Goal: Task Accomplishment & Management: Complete application form

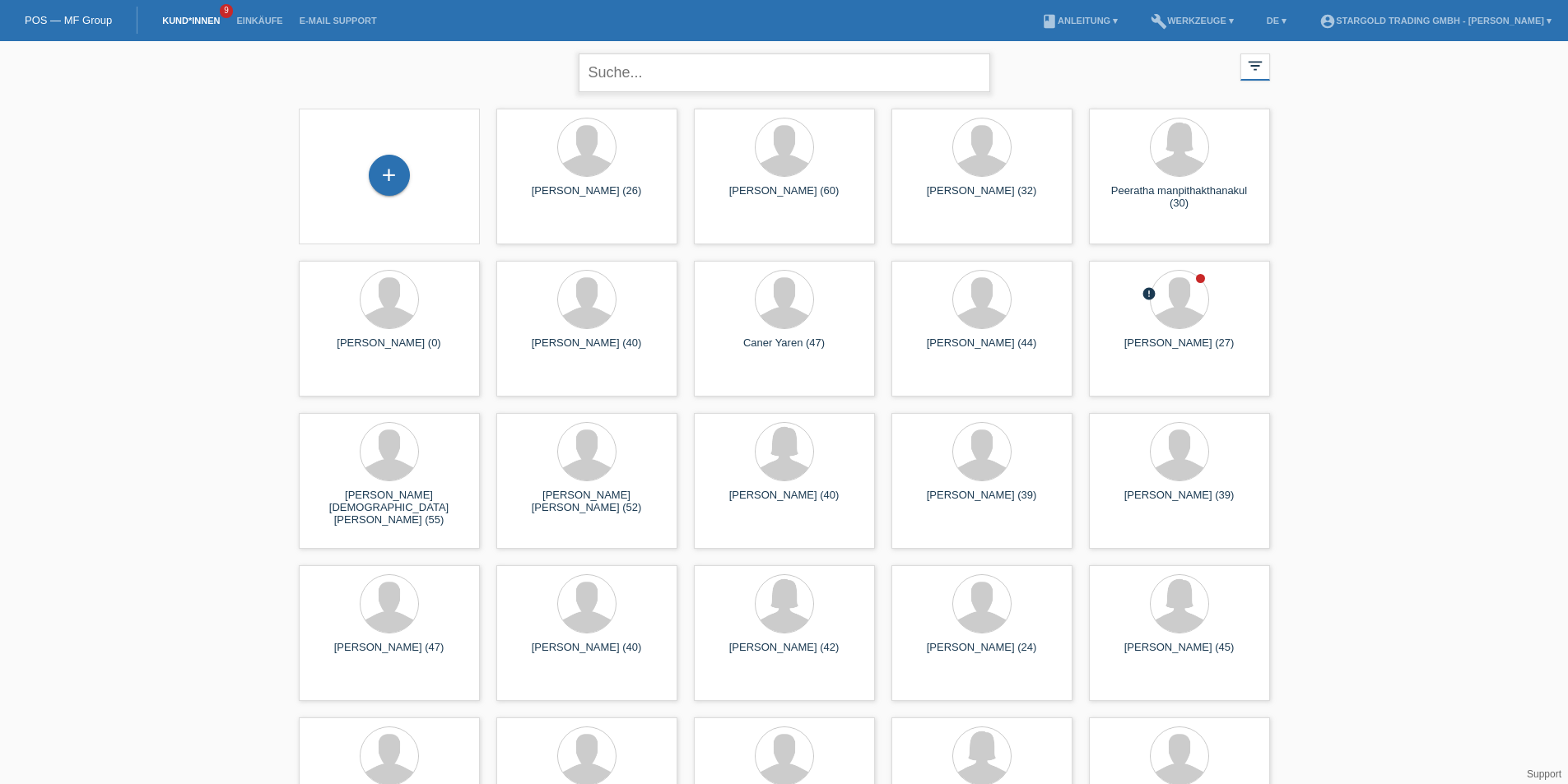
drag, startPoint x: 675, startPoint y: 64, endPoint x: 671, endPoint y: 56, distance: 8.9
click at [675, 64] on input "text" at bounding box center [784, 73] width 412 height 38
type input "mario kordic"
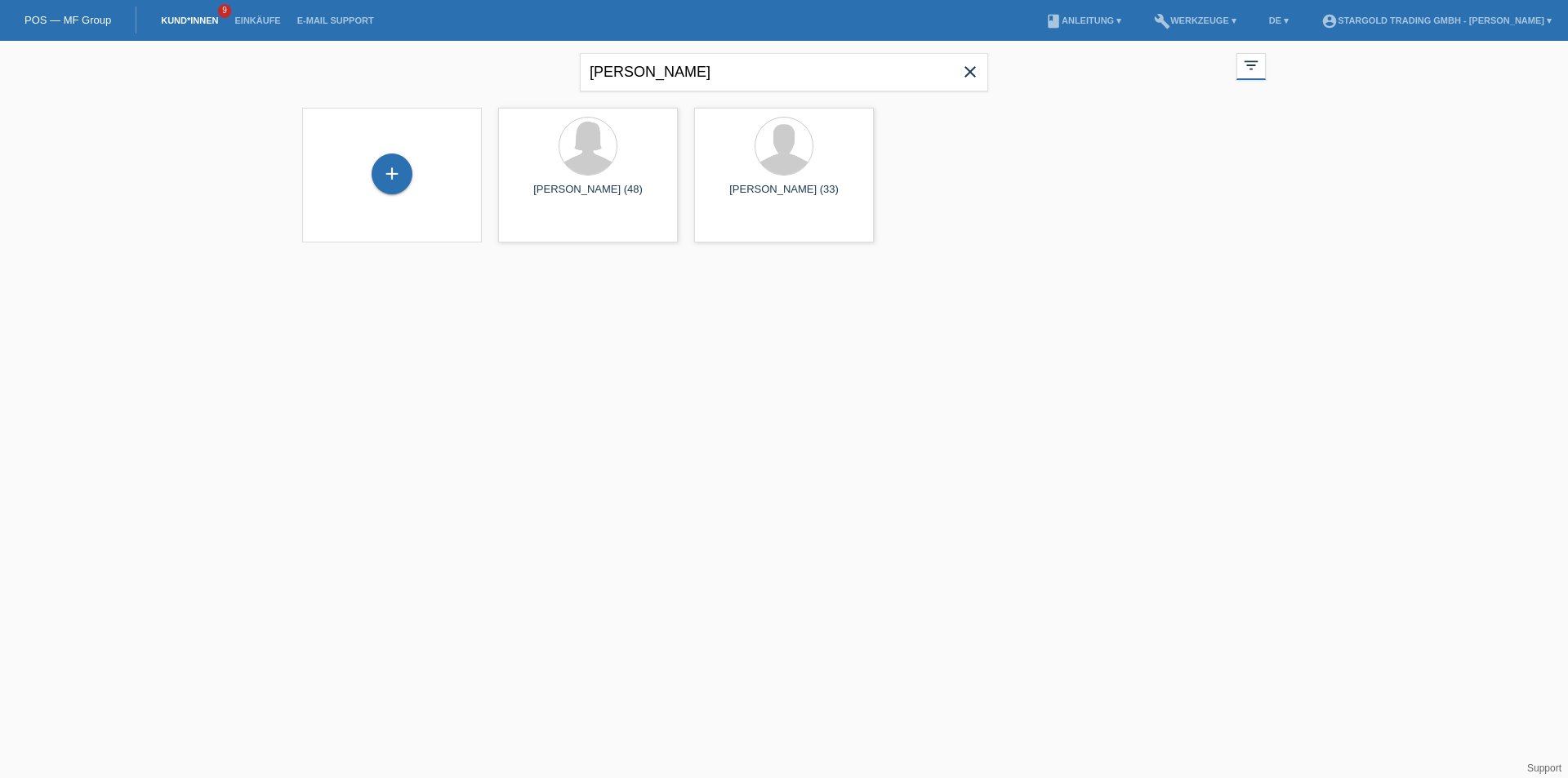
click at [970, 78] on icon "close" at bounding box center [970, 72] width 20 height 20
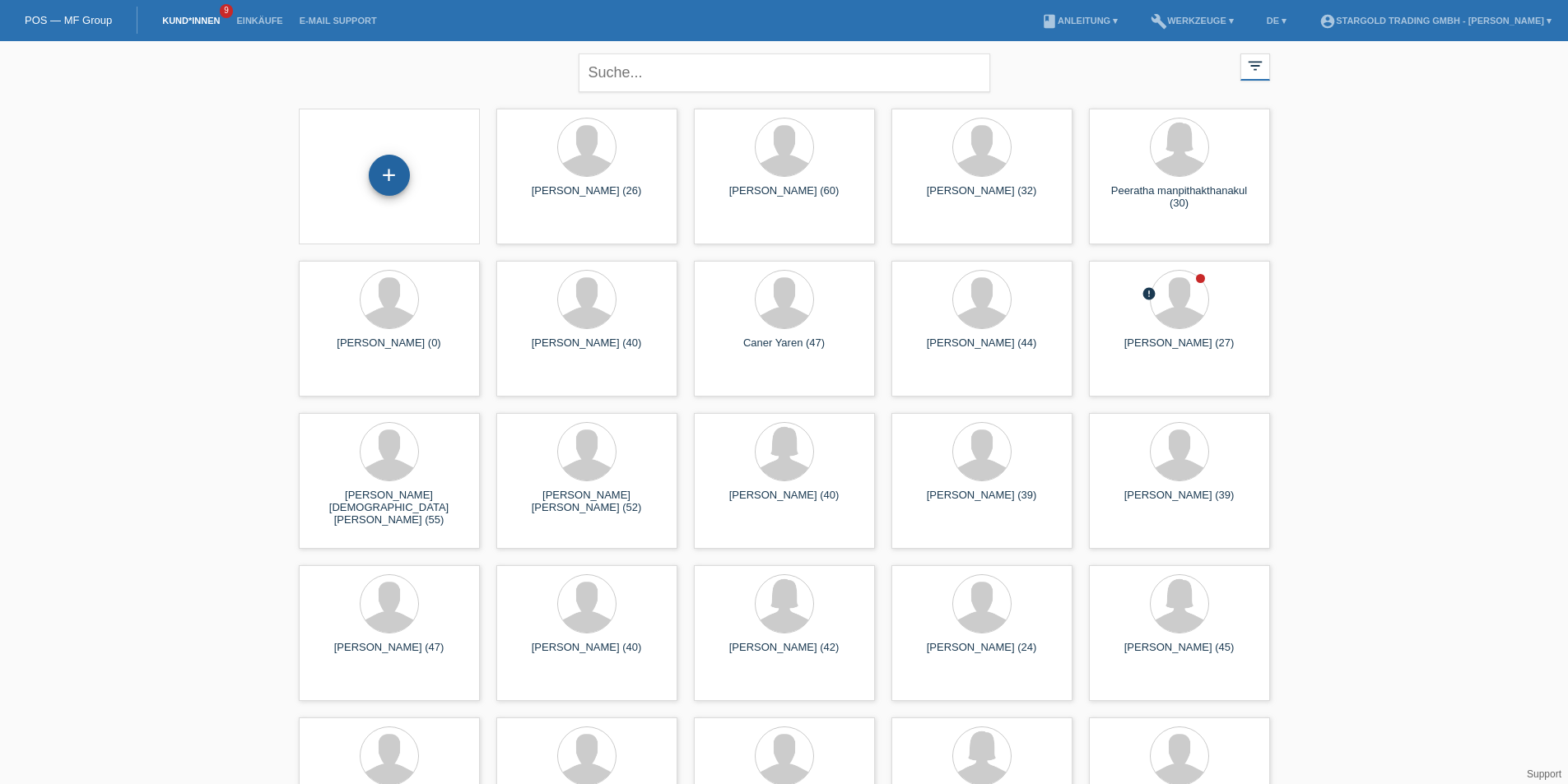
click at [374, 180] on div "+" at bounding box center [388, 175] width 41 height 41
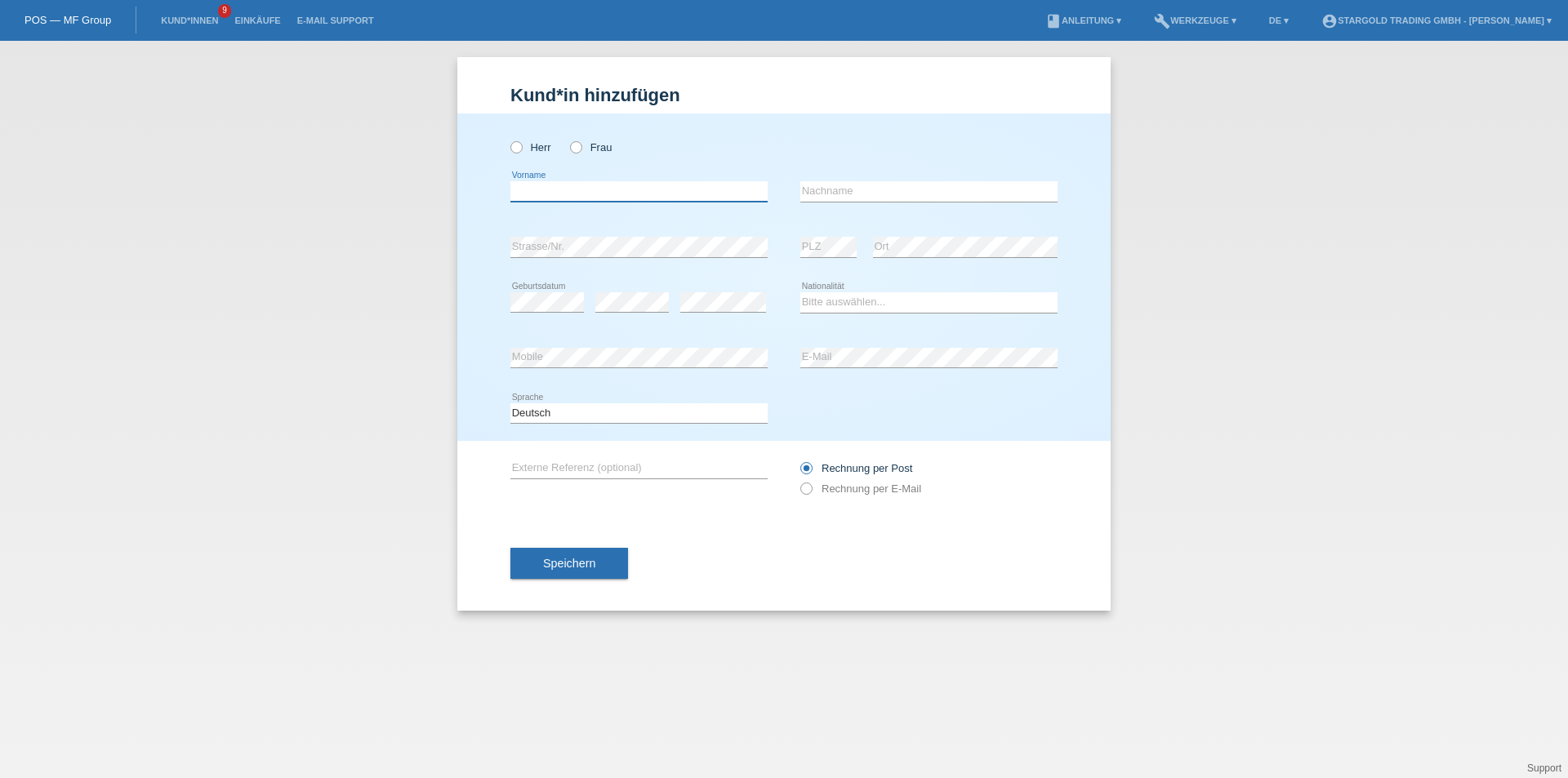
click at [539, 195] on input "text" at bounding box center [639, 191] width 257 height 21
type input "Mario"
click at [832, 194] on input "text" at bounding box center [929, 191] width 257 height 21
type input "Kordic"
click at [1159, 356] on div "Kund*in hinzufügen Kunde hinzufügen Kundin hinzufügen Herr Frau Mario error Vor…" at bounding box center [784, 409] width 1568 height 737
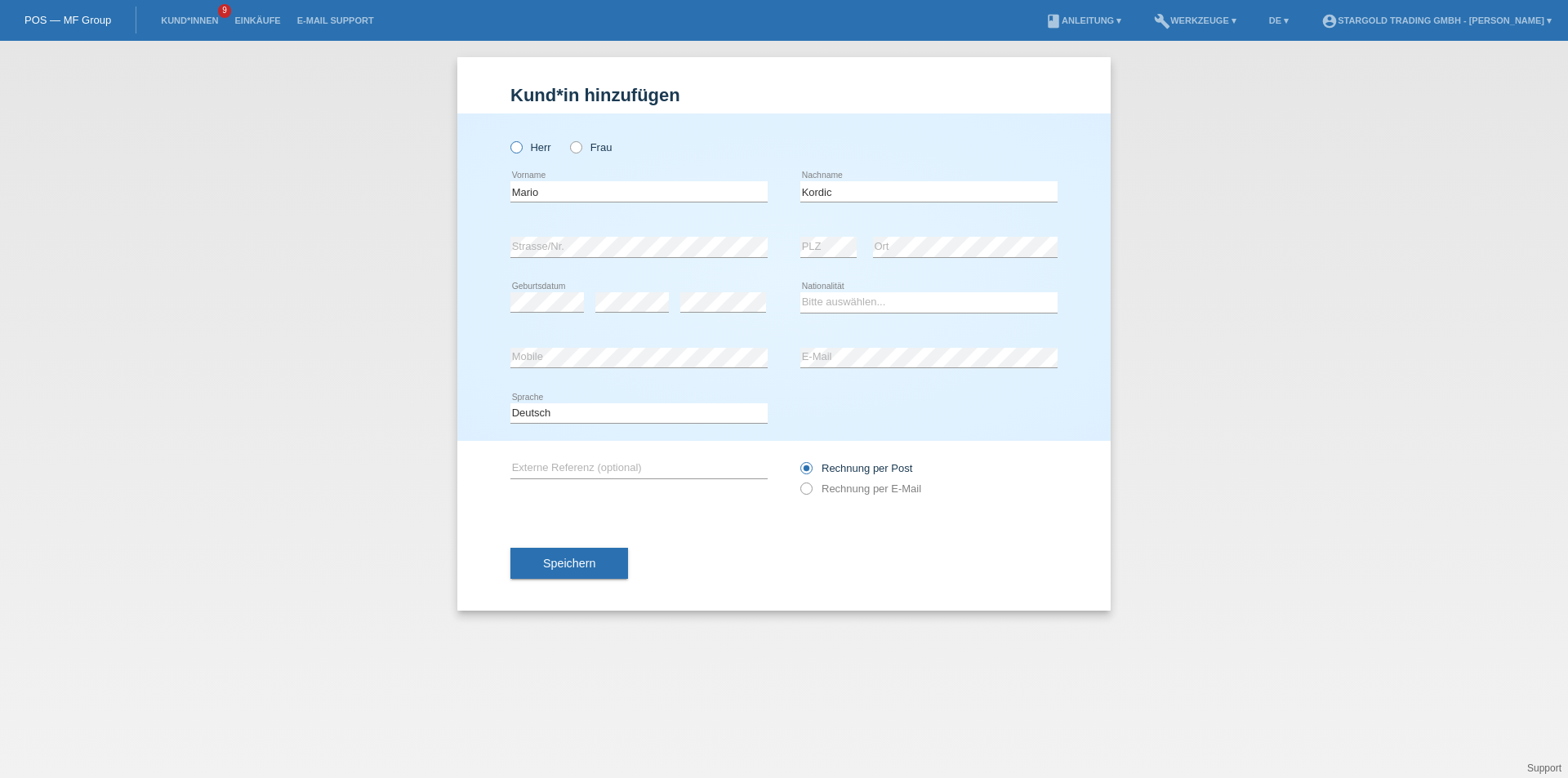
click at [508, 139] on icon at bounding box center [508, 139] width 0 height 0
click at [512, 149] on input "Herr" at bounding box center [516, 146] width 11 height 11
radio input "true"
drag, startPoint x: 867, startPoint y: 307, endPoint x: 860, endPoint y: 300, distance: 9.9
click at [867, 307] on select "Bitte auswählen... Schweiz Deutschland Liechtenstein Österreich ------------ Af…" at bounding box center [929, 302] width 257 height 20
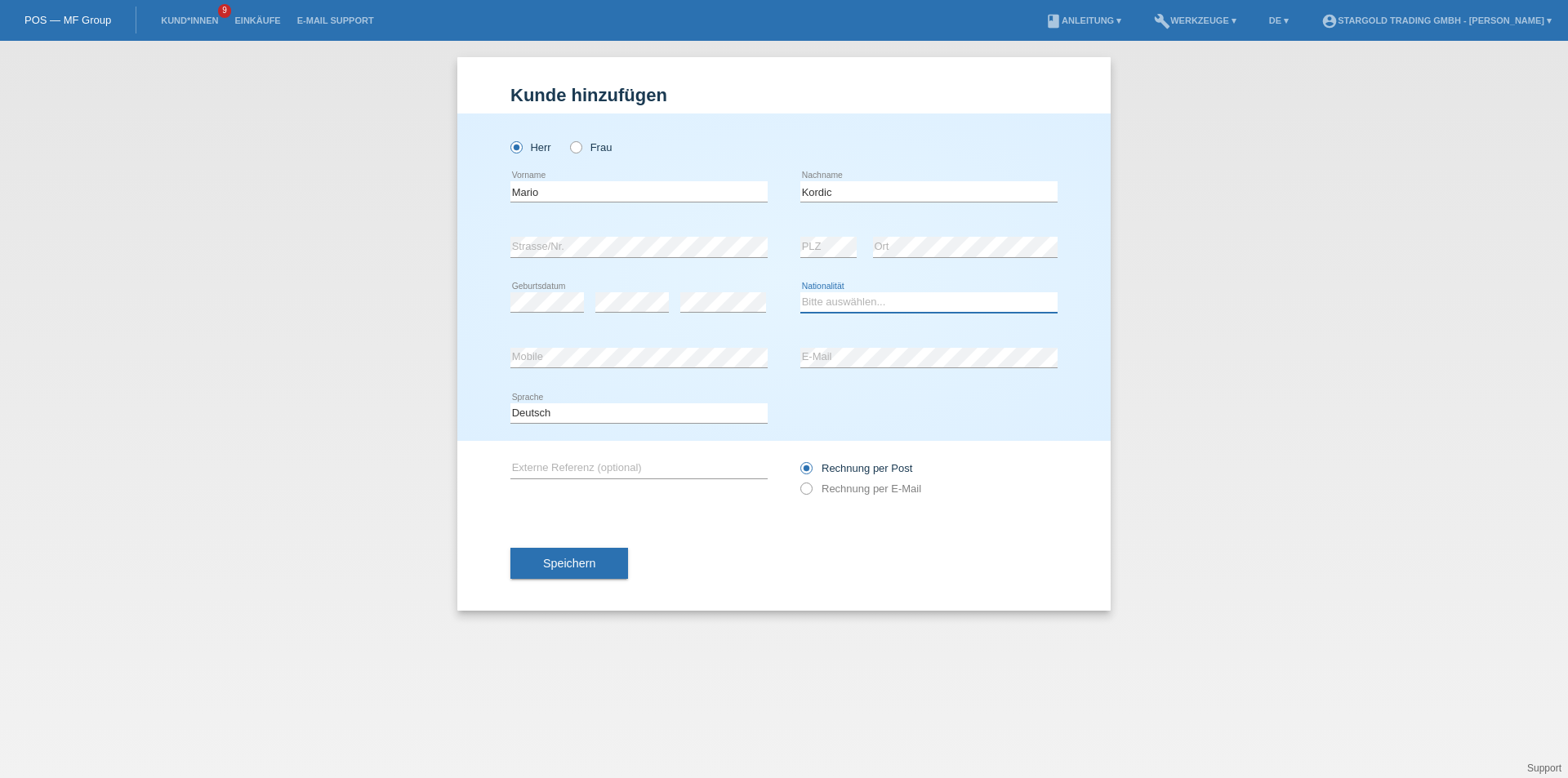
click at [879, 306] on select "Bitte auswählen... Schweiz Deutschland Liechtenstein Österreich ------------ Af…" at bounding box center [929, 302] width 257 height 20
select select "CH"
click at [801, 292] on select "Bitte auswählen... Schweiz Deutschland Liechtenstein Österreich ------------ Af…" at bounding box center [929, 302] width 257 height 20
click at [593, 564] on span "Speichern" at bounding box center [569, 564] width 52 height 13
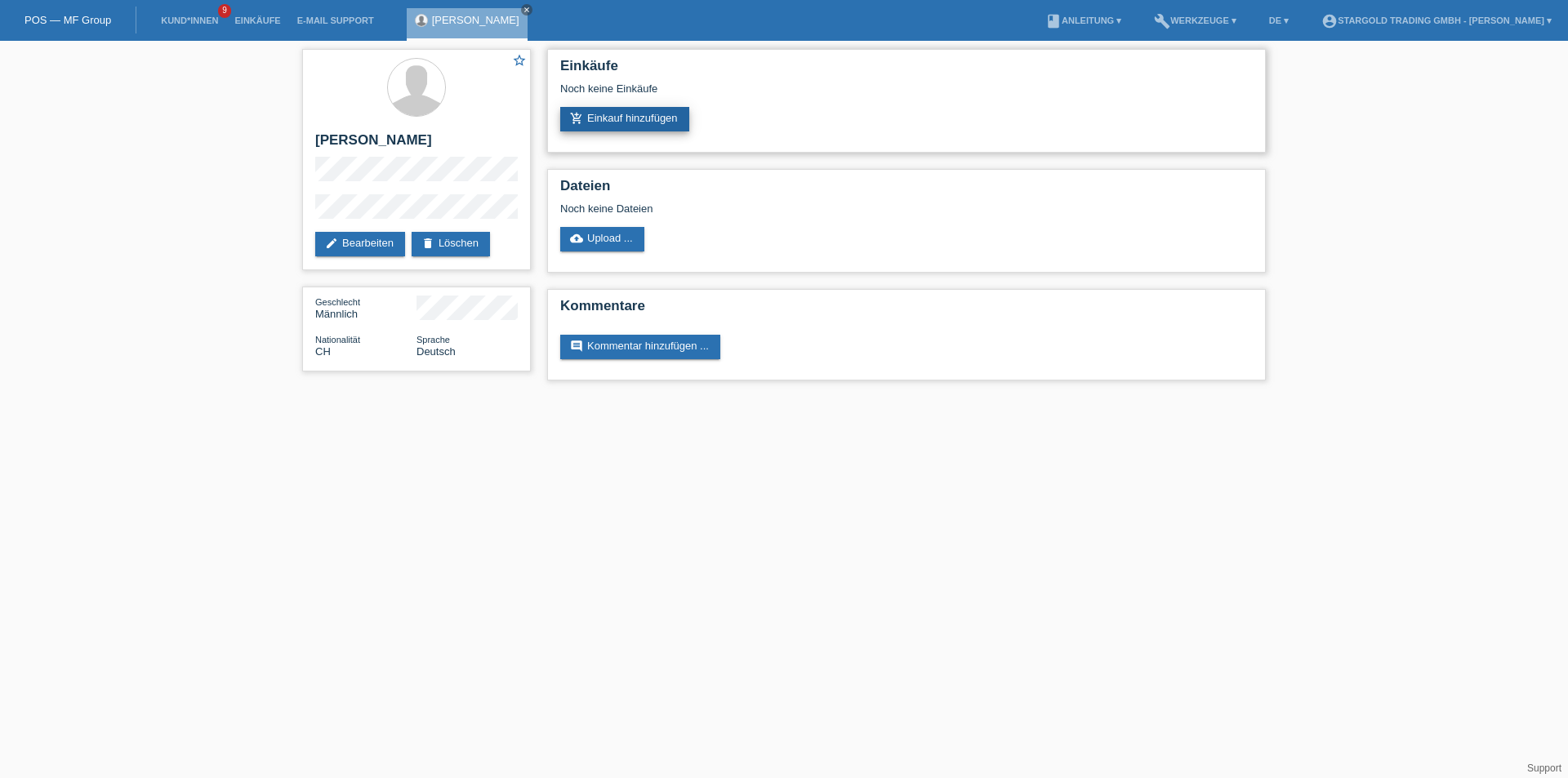
click at [595, 118] on link "add_shopping_cart Einkauf hinzufügen" at bounding box center [625, 119] width 129 height 24
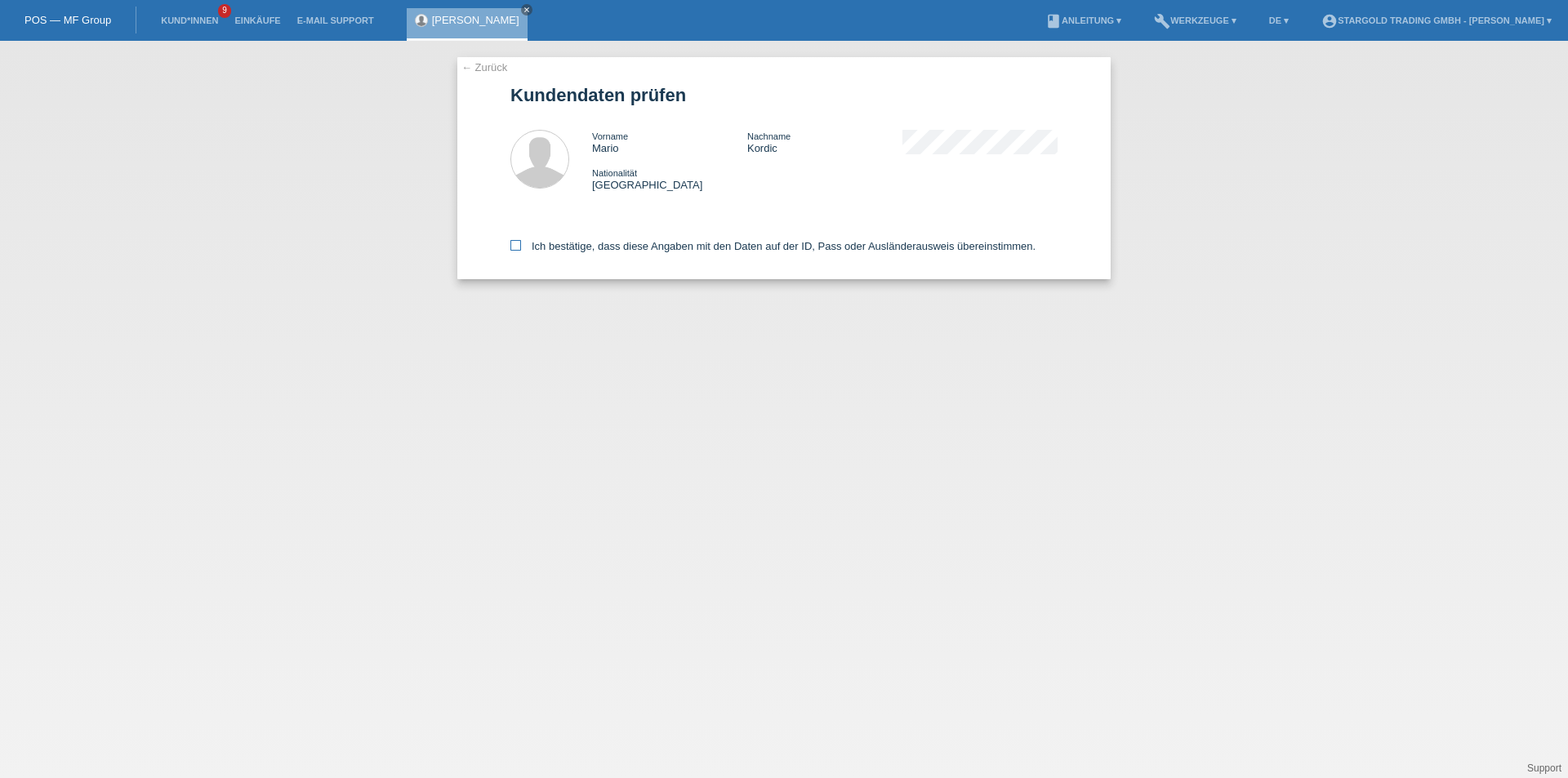
click at [511, 240] on icon at bounding box center [516, 245] width 11 height 11
click at [511, 240] on input "Ich bestätige, dass diese Angaben mit den Daten auf der ID, Pass oder Ausländer…" at bounding box center [516, 245] width 11 height 11
checkbox input "true"
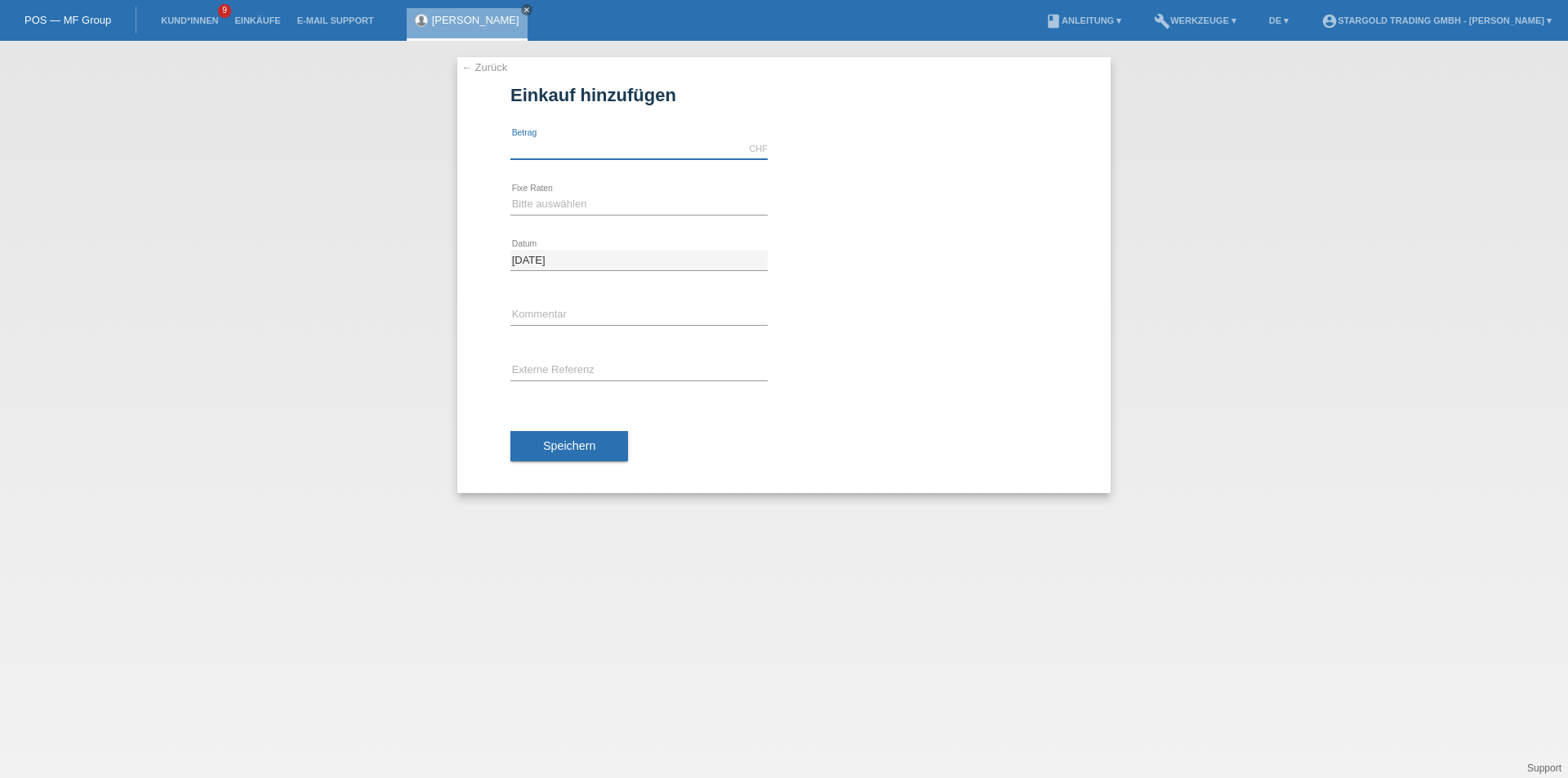
click at [531, 146] on input "text" at bounding box center [639, 149] width 257 height 21
type input "11590.00"
click at [578, 203] on select "Bitte auswählen 6 Raten 12 Raten 18 Raten 24 Raten 36 Raten 48 Raten" at bounding box center [639, 204] width 257 height 20
select select "497"
click at [511, 194] on select "Bitte auswählen 6 Raten 12 Raten 18 Raten 24 Raten 36 Raten 48 Raten" at bounding box center [639, 204] width 257 height 20
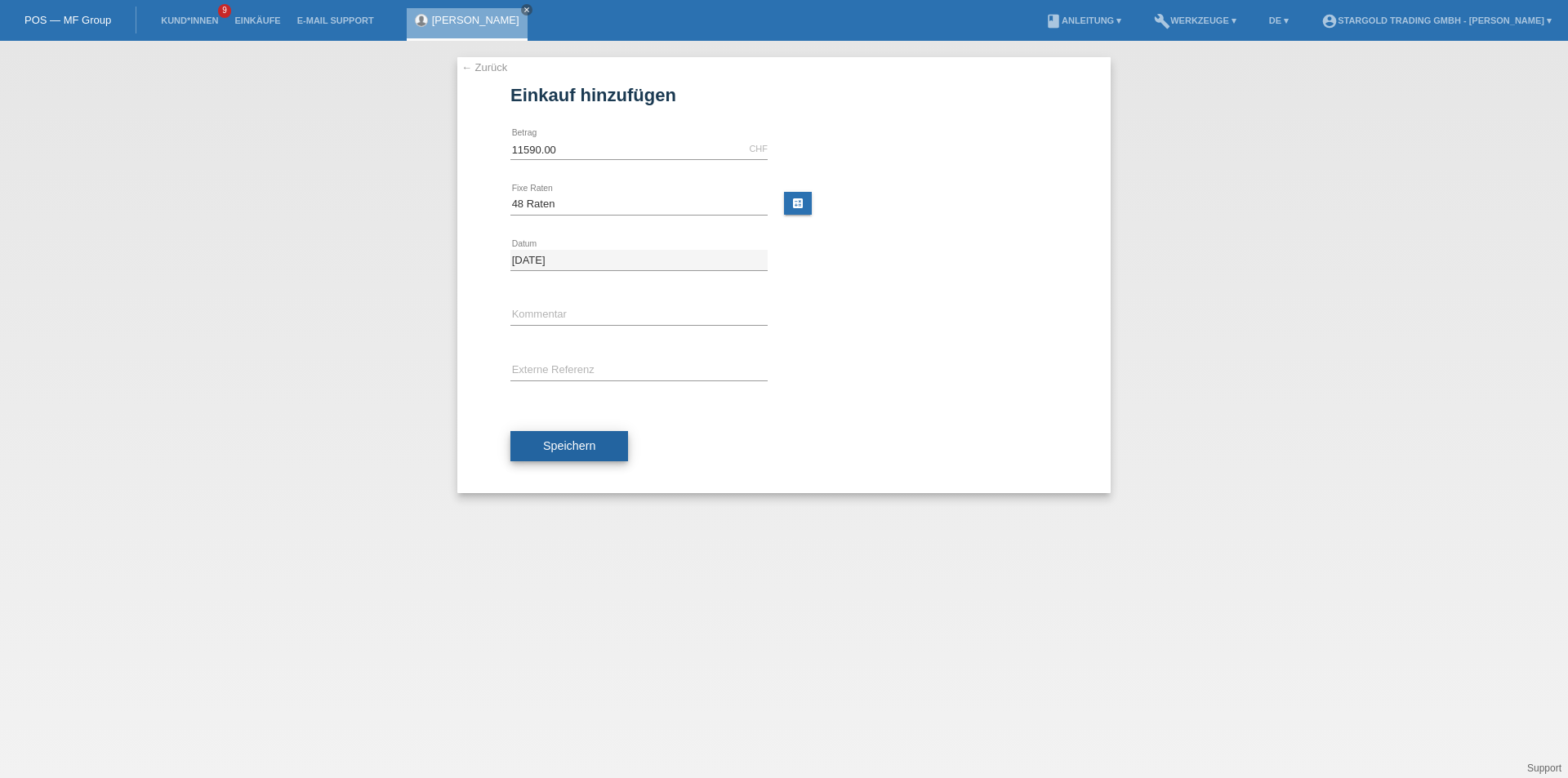
click at [574, 441] on span "Speichern" at bounding box center [569, 446] width 52 height 13
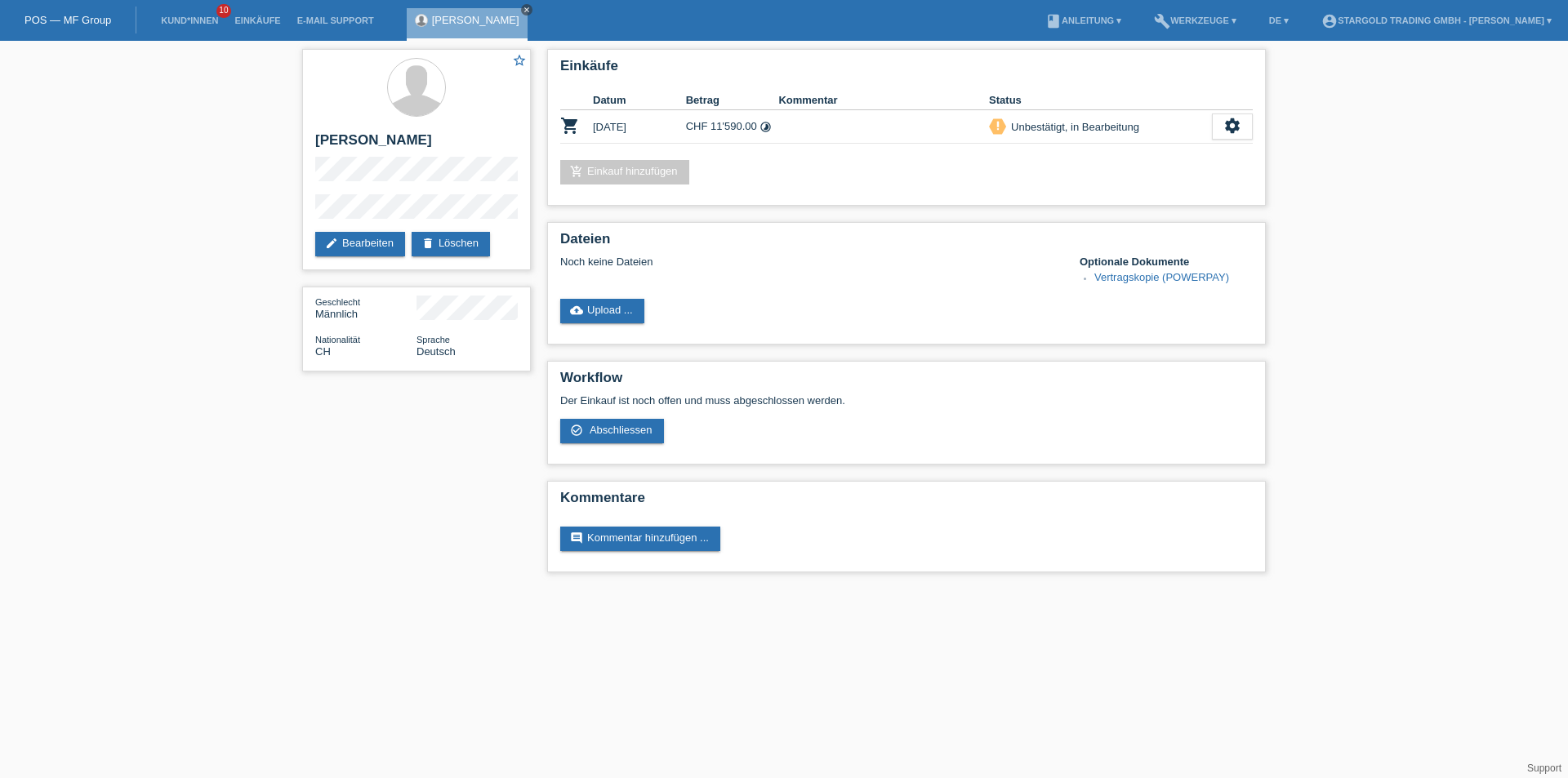
click at [522, 12] on icon "close" at bounding box center [527, 10] width 8 height 8
click at [83, 17] on link "POS — MF Group" at bounding box center [67, 20] width 86 height 12
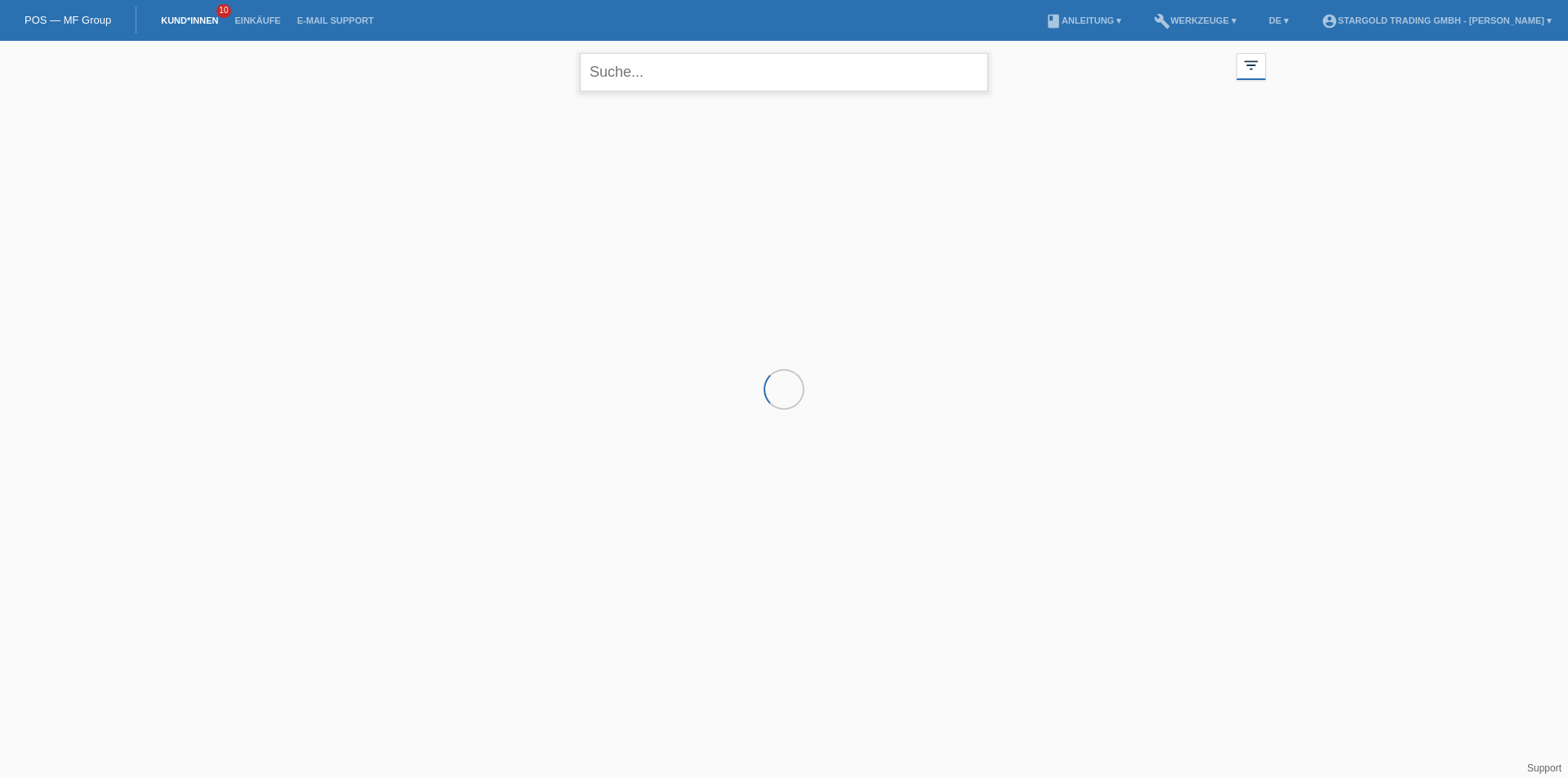
click at [808, 64] on input "text" at bounding box center [784, 72] width 409 height 38
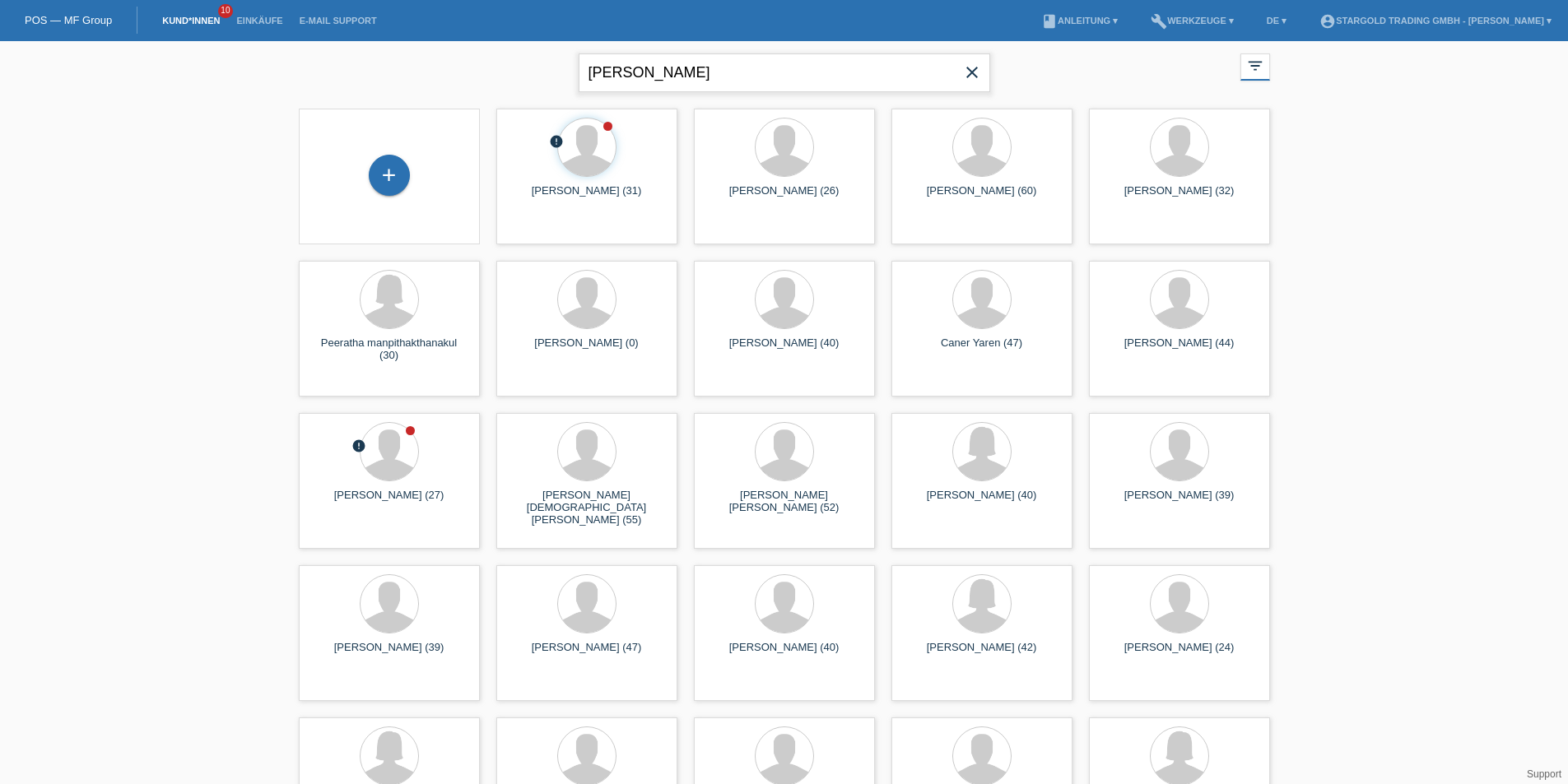
type input "Simona Schär"
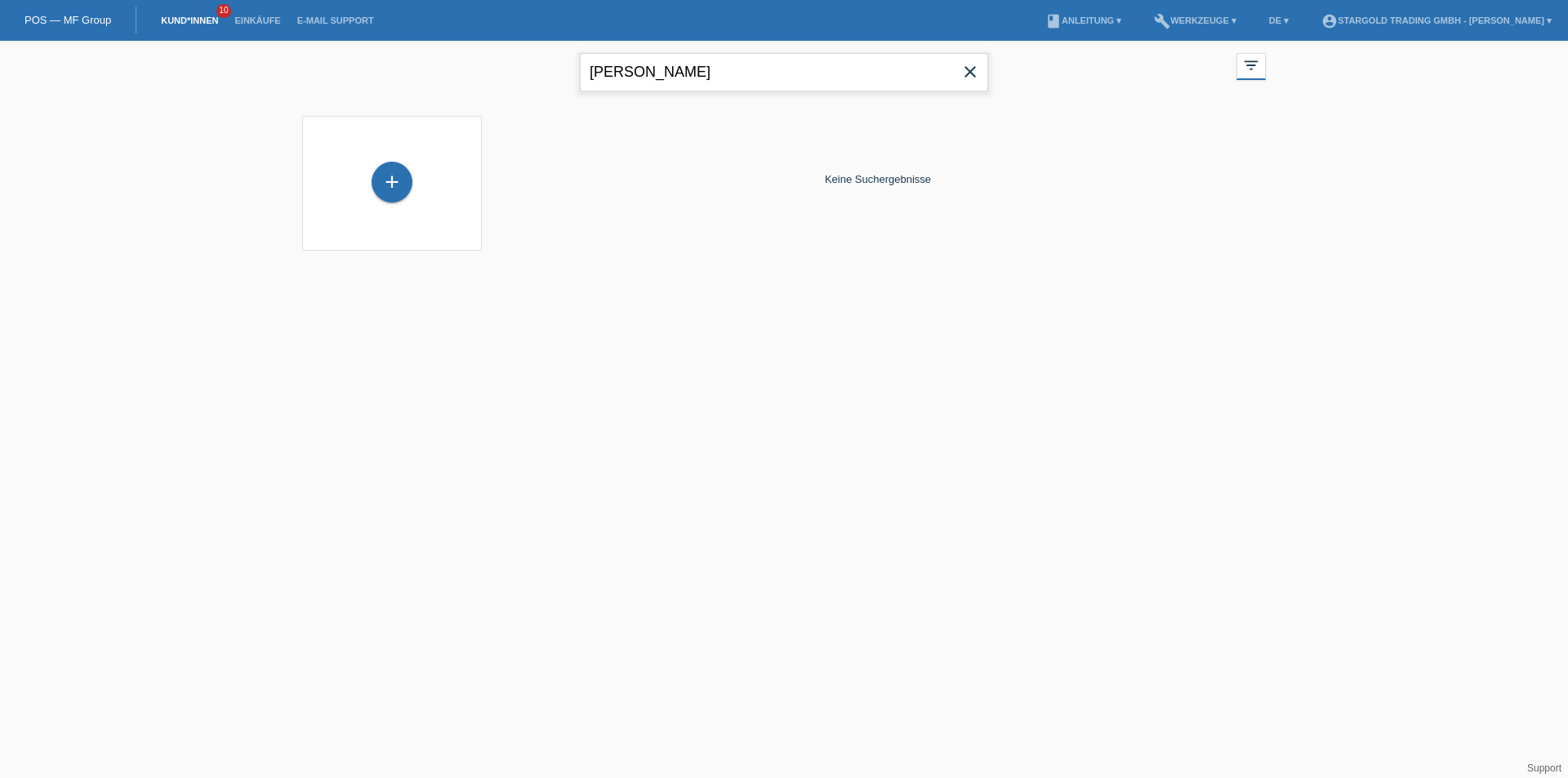
drag, startPoint x: 712, startPoint y: 66, endPoint x: 471, endPoint y: 130, distance: 249.4
click at [475, 144] on div "Simona Schär close filter_list view_module Alle Kund*innen anzeigen star Markie…" at bounding box center [784, 155] width 1568 height 230
click at [401, 181] on div "+" at bounding box center [391, 182] width 41 height 41
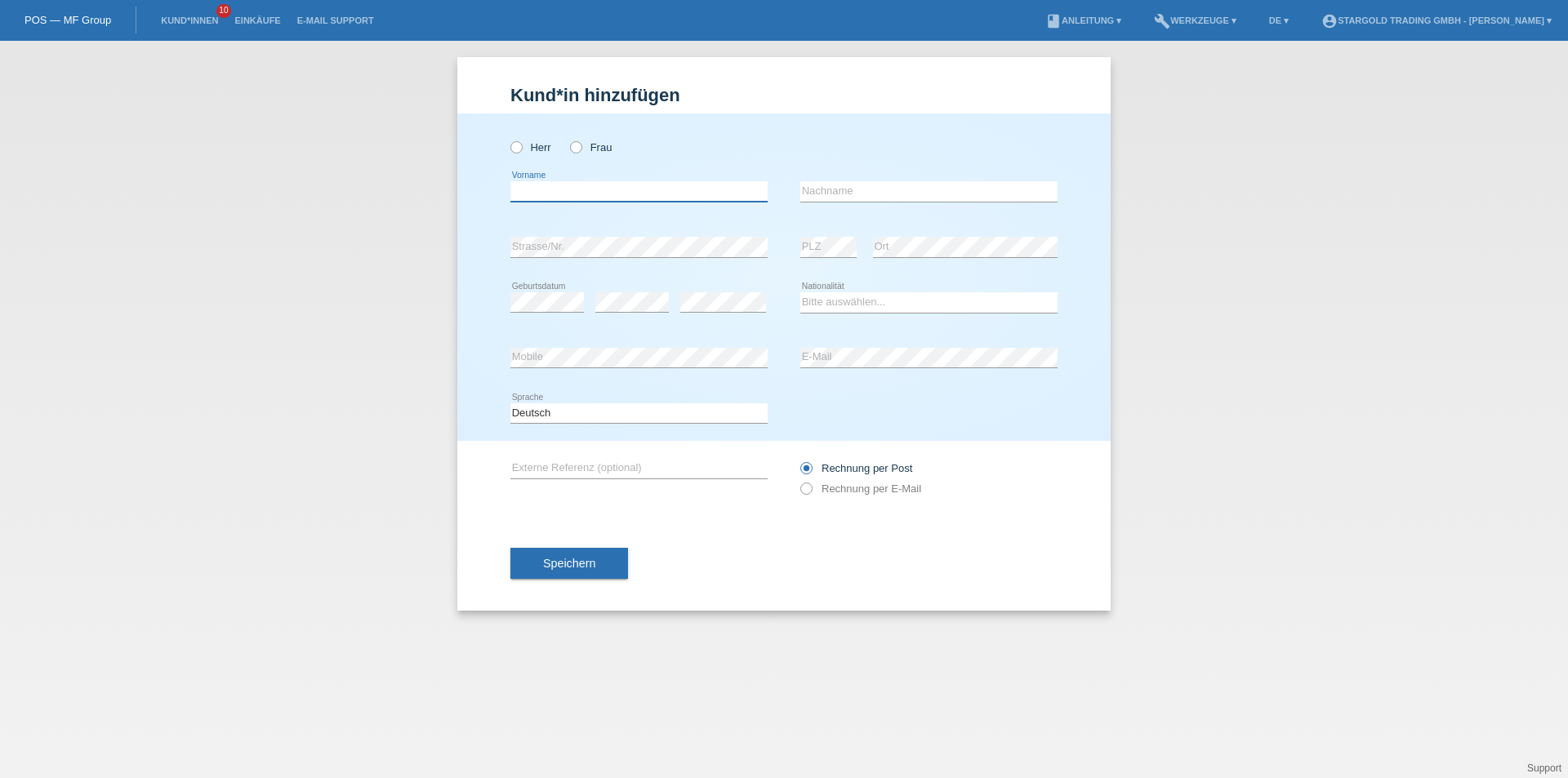
click at [580, 186] on input "text" at bounding box center [639, 191] width 257 height 21
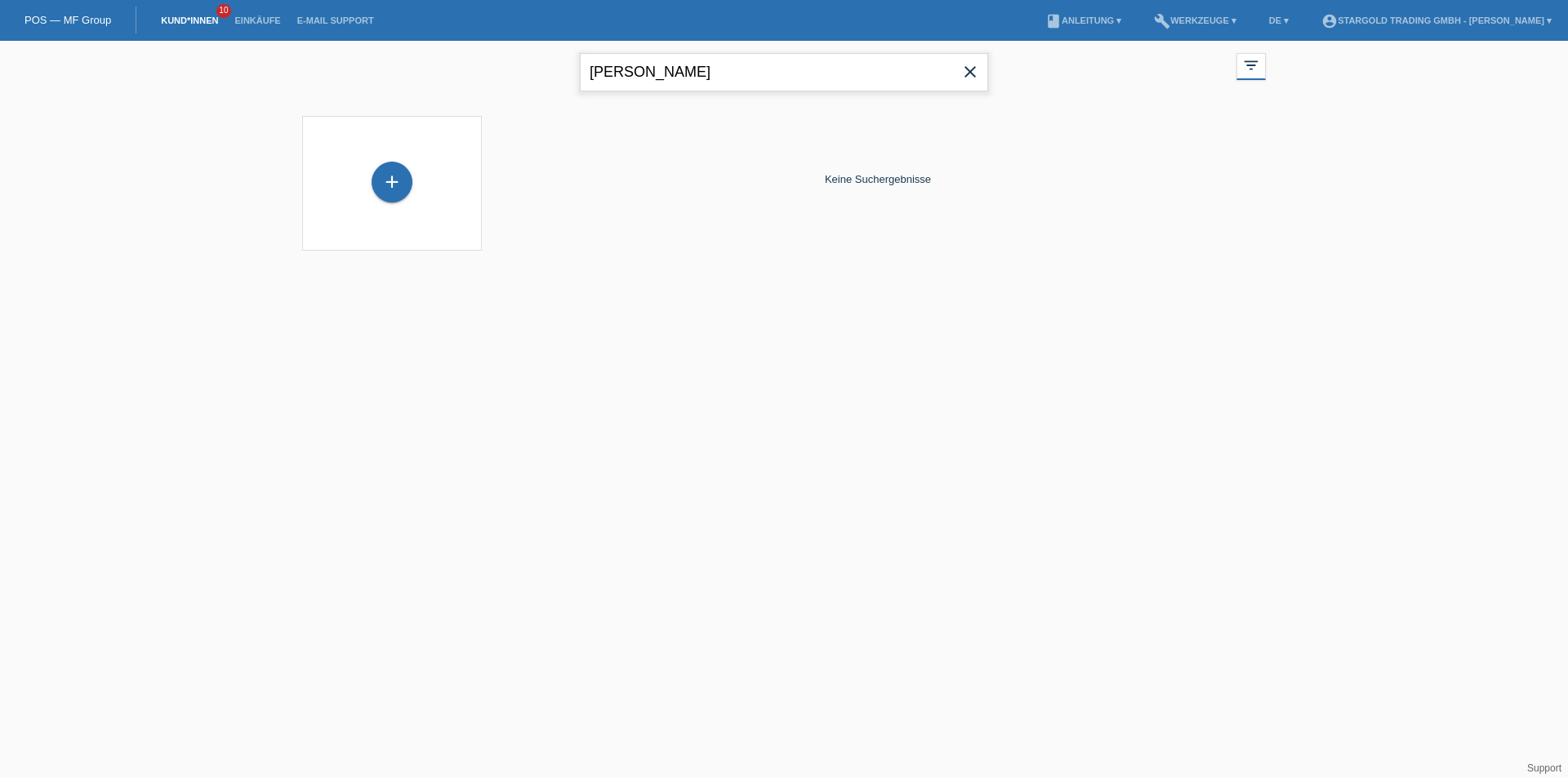
drag, startPoint x: 788, startPoint y: 75, endPoint x: 120, endPoint y: 94, distance: 668.3
click at [120, 94] on div "Simona Schär close filter_list view_module Alle Kund*innen anzeigen star Markie…" at bounding box center [784, 155] width 1568 height 230
type input "Kazim"
drag, startPoint x: 709, startPoint y: 76, endPoint x: 375, endPoint y: 38, distance: 336.2
click at [375, 41] on body "POS — MF Group Kund*innen 10 Einkäufe E-Mail Support menu account_circle book" at bounding box center [784, 155] width 1568 height 230
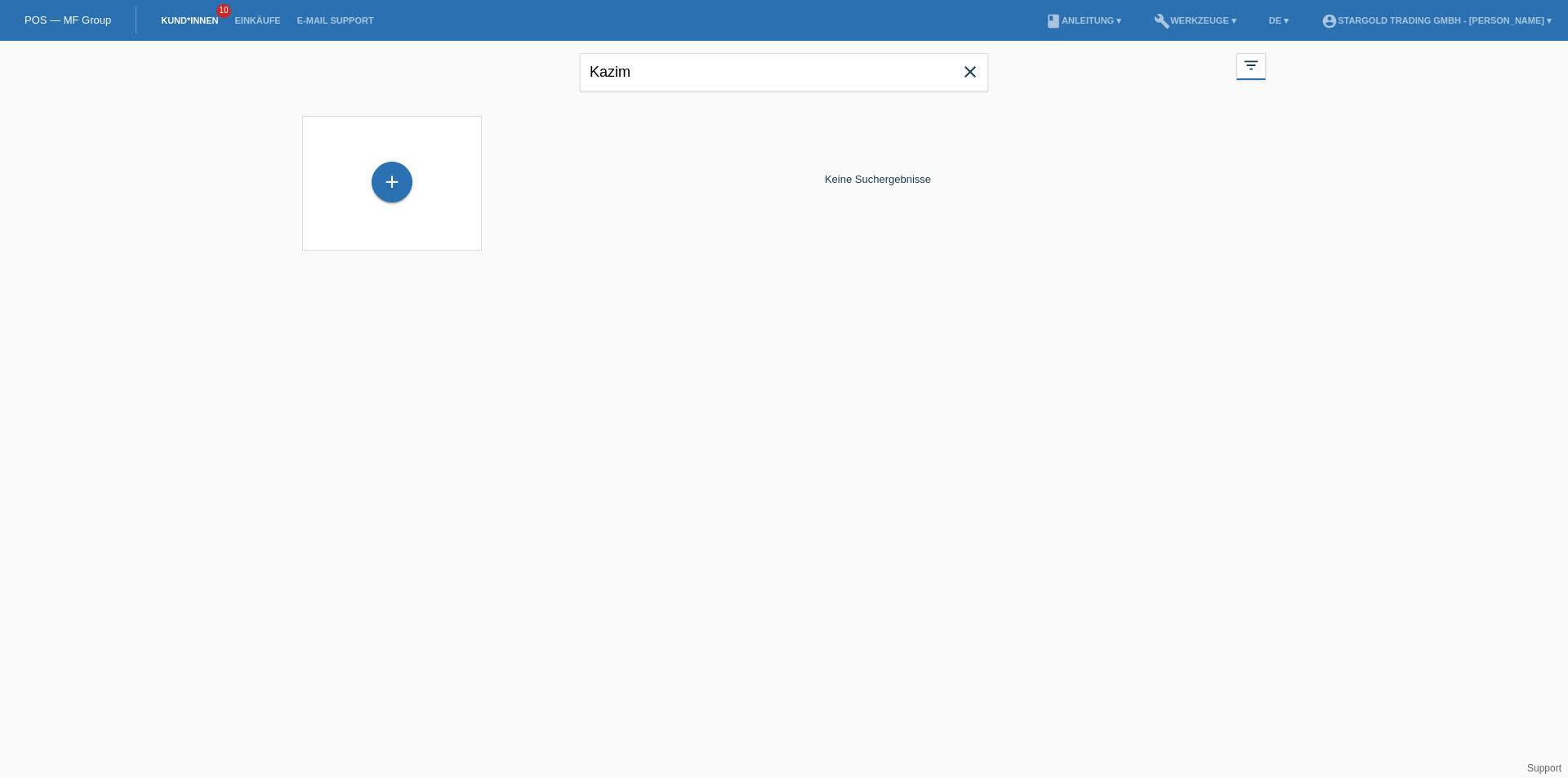
click at [667, 179] on div "Keine Suchergebnisse" at bounding box center [878, 179] width 776 height 143
click at [652, 64] on input "Kazim" at bounding box center [784, 72] width 409 height 38
type input "K"
type input "kazim sevin"
click at [978, 71] on icon "close" at bounding box center [970, 72] width 20 height 20
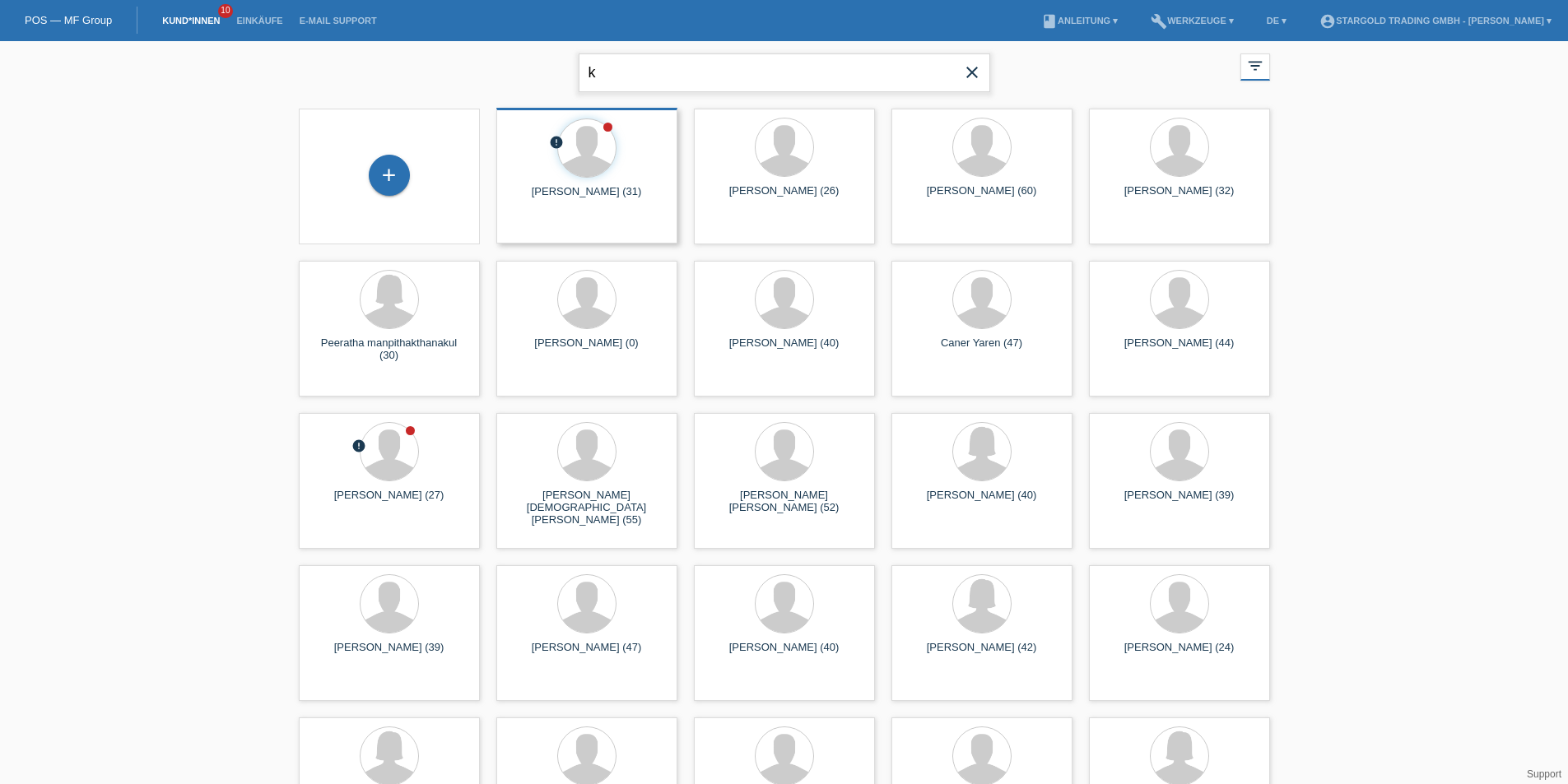
type input "[PERSON_NAME]"
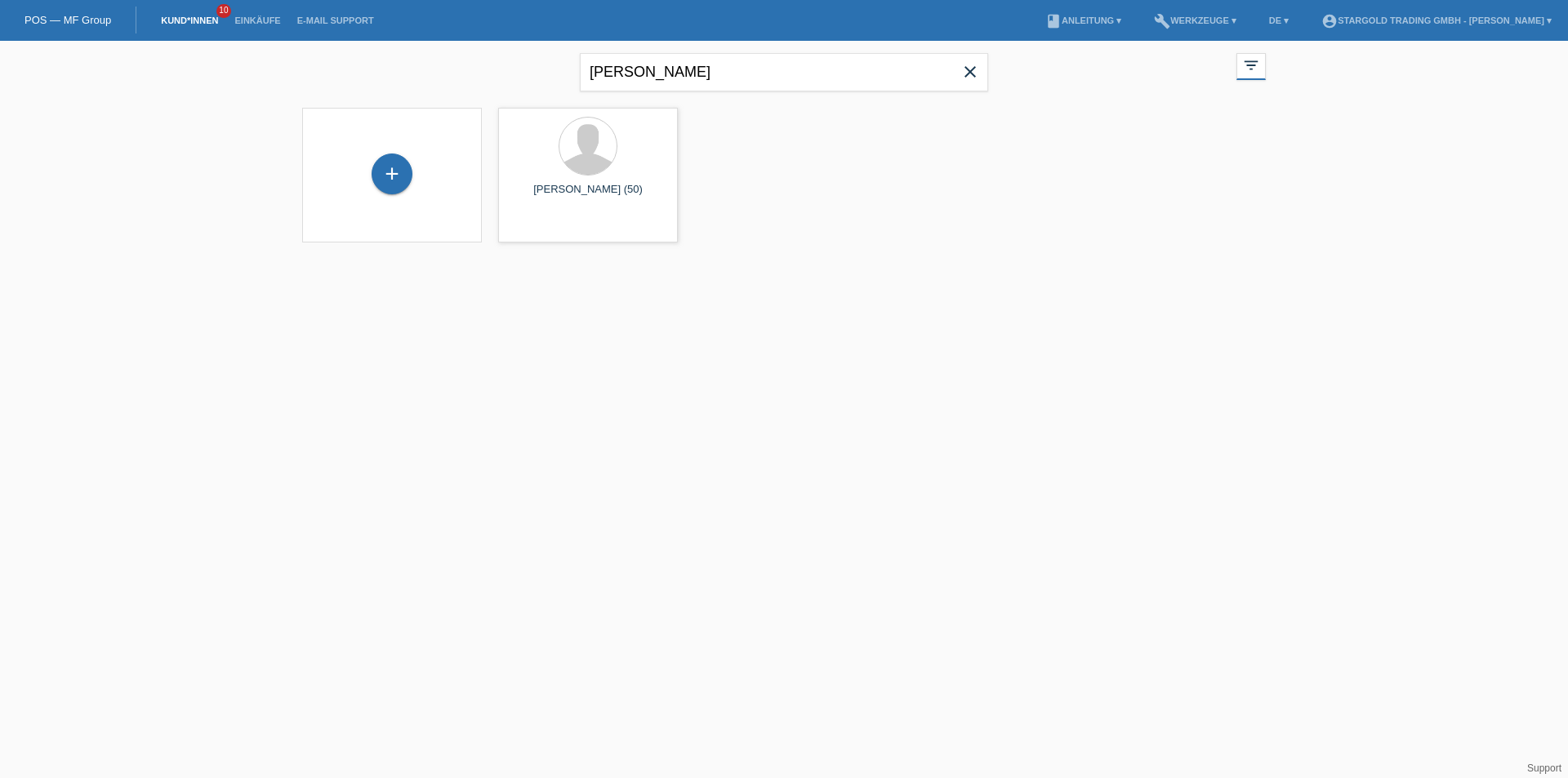
drag, startPoint x: 718, startPoint y: 47, endPoint x: 456, endPoint y: 83, distance: 264.5
click at [456, 83] on div "Kujtim close filter_list view_module Alle Kund*innen anzeigen star Markierte Ku…" at bounding box center [784, 70] width 980 height 59
drag, startPoint x: 683, startPoint y: 69, endPoint x: 187, endPoint y: 49, distance: 496.4
click at [187, 51] on div "Kujtim close filter_list view_module Alle Kund*innen anzeigen star Markierte Ku…" at bounding box center [784, 151] width 1568 height 222
click at [404, 159] on div "+" at bounding box center [391, 174] width 41 height 41
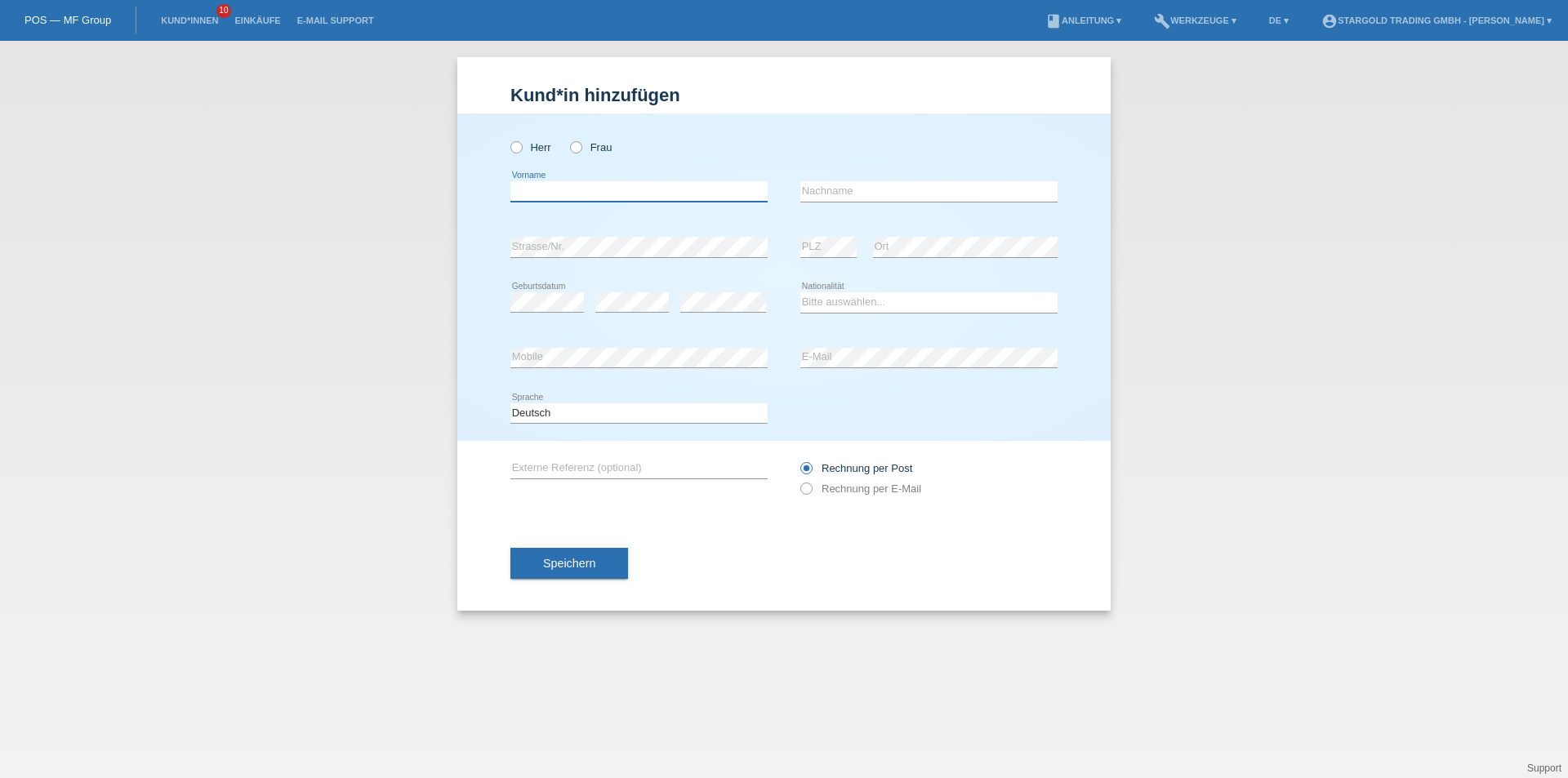
click at [579, 191] on input "text" at bounding box center [639, 191] width 257 height 21
type input "Kazim"
click at [841, 183] on input "text" at bounding box center [929, 191] width 257 height 21
type input "Sevin"
click at [100, 12] on div "POS — MF Group" at bounding box center [68, 20] width 136 height 27
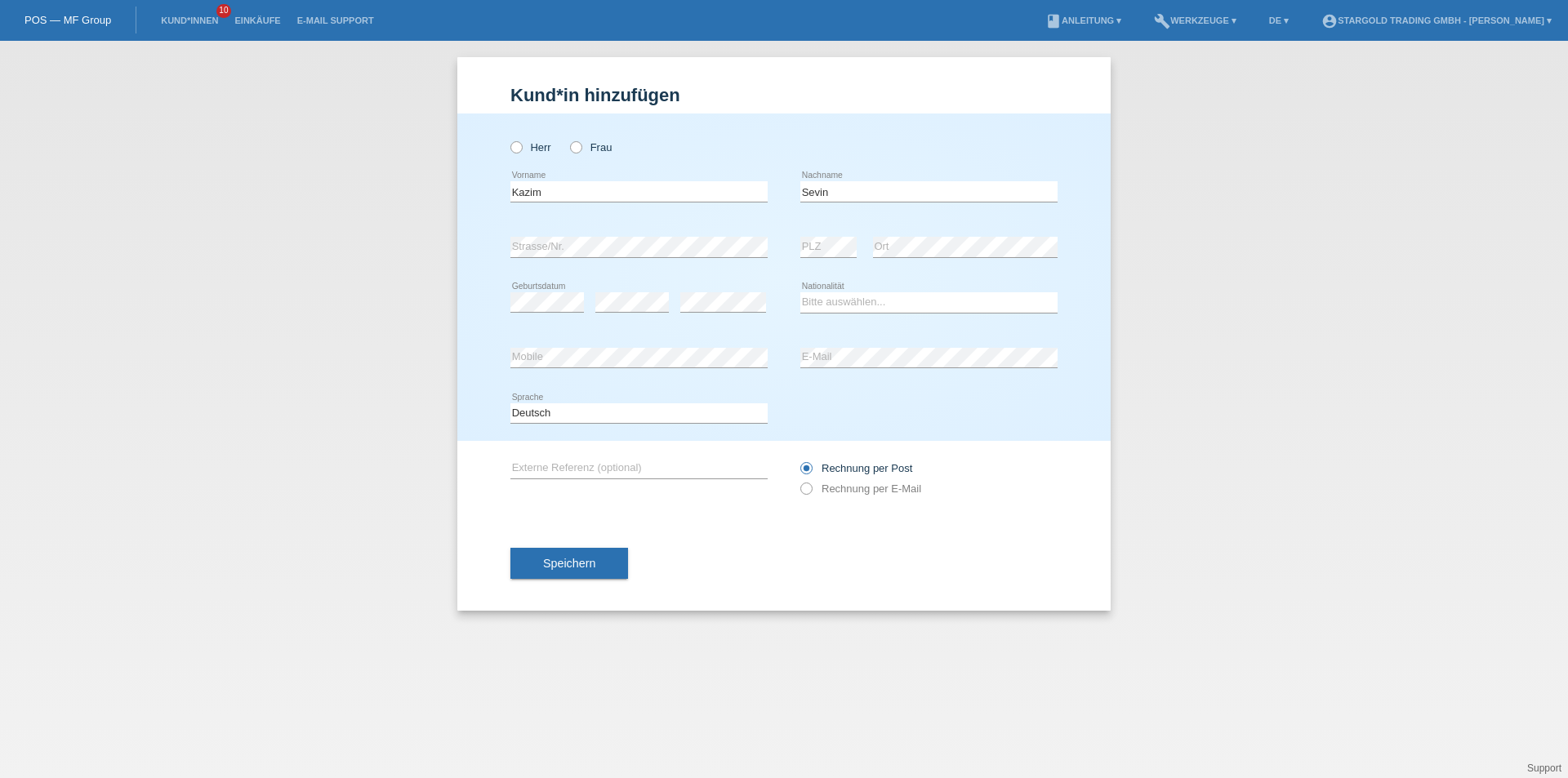
click at [113, 14] on div "POS — MF Group" at bounding box center [68, 20] width 136 height 27
click at [42, 14] on link "POS — MF Group" at bounding box center [67, 20] width 86 height 12
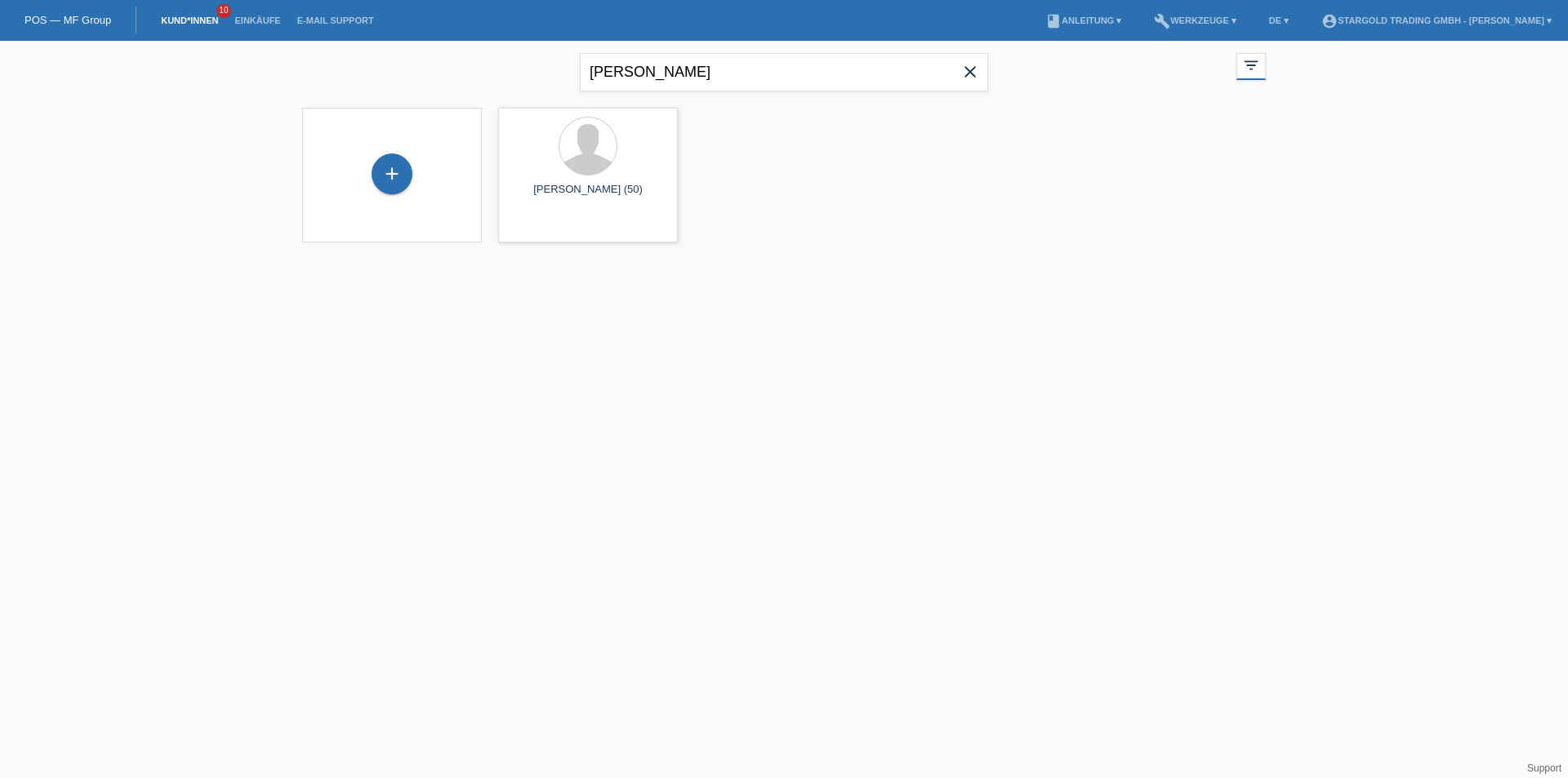
click at [969, 75] on icon "close" at bounding box center [970, 72] width 20 height 20
